Goal: Transaction & Acquisition: Obtain resource

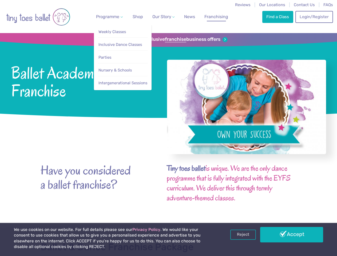
click at [108, 17] on span "Programme" at bounding box center [107, 16] width 23 height 5
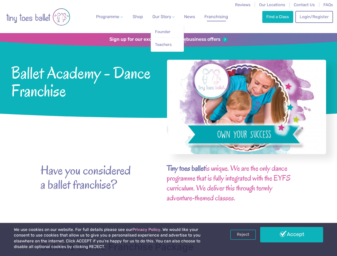
click at [159, 17] on span "Our Story" at bounding box center [162, 16] width 19 height 5
click at [169, 40] on strong "franchise" at bounding box center [175, 40] width 21 height 6
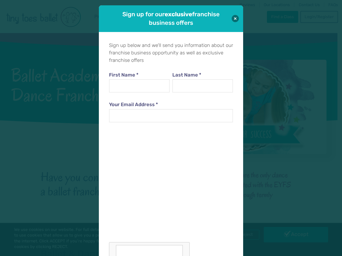
click at [243, 235] on div "Sign up below and we'll send you information about our franchise business oppor…" at bounding box center [171, 161] width 144 height 259
click at [292, 235] on div "Sign up for our exclusive franchise business offers Sign up below and we'll sen…" at bounding box center [171, 128] width 342 height 256
